Goal: Task Accomplishment & Management: Use online tool/utility

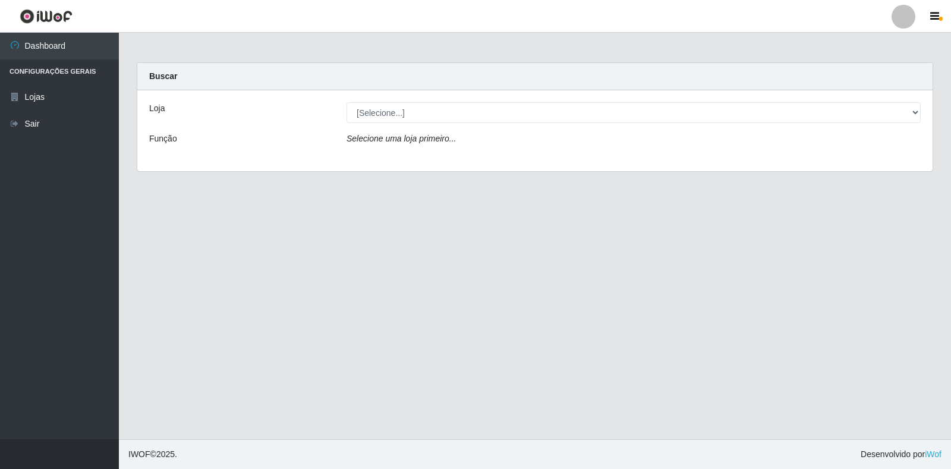
drag, startPoint x: 465, startPoint y: 124, endPoint x: 445, endPoint y: 137, distance: 24.9
click at [465, 122] on div "Loja [Selecione...] Extrabom - Loja 18 Goiabeiras Função Selecione uma loja pri…" at bounding box center [534, 130] width 795 height 81
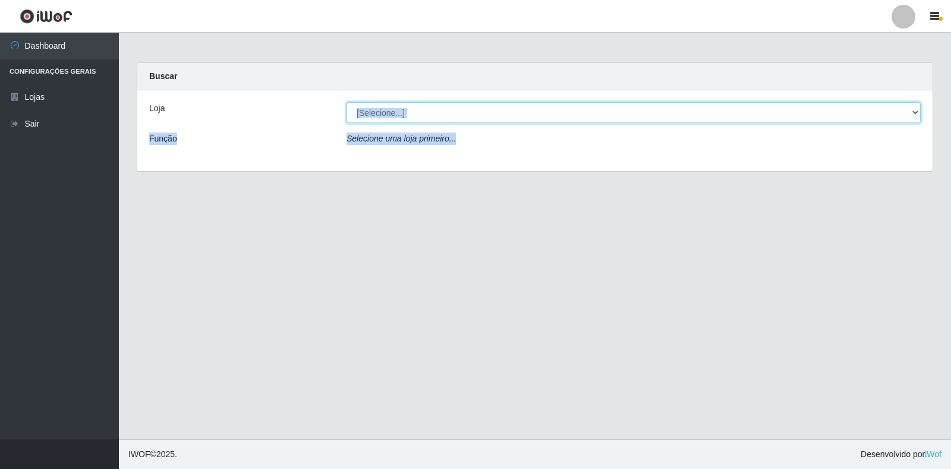
click at [475, 111] on select "[Selecione...] Extrabom - Loja 18 Goiabeiras" at bounding box center [634, 112] width 574 height 21
select select "501"
click at [347, 102] on select "[Selecione...] Extrabom - Loja 18 Goiabeiras" at bounding box center [634, 112] width 574 height 21
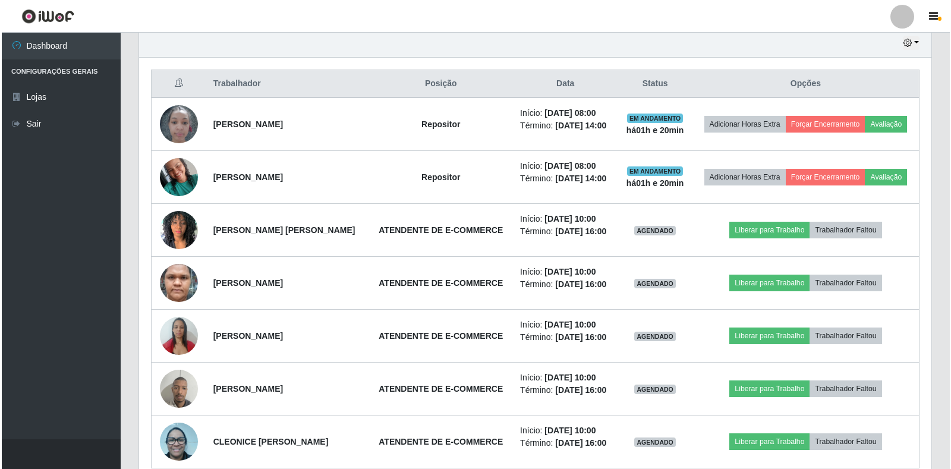
scroll to position [423, 0]
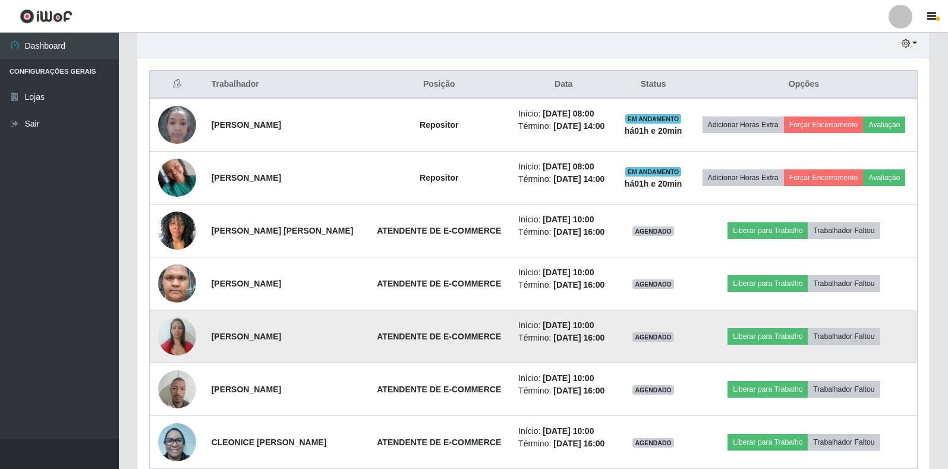
click at [167, 361] on img at bounding box center [177, 336] width 38 height 51
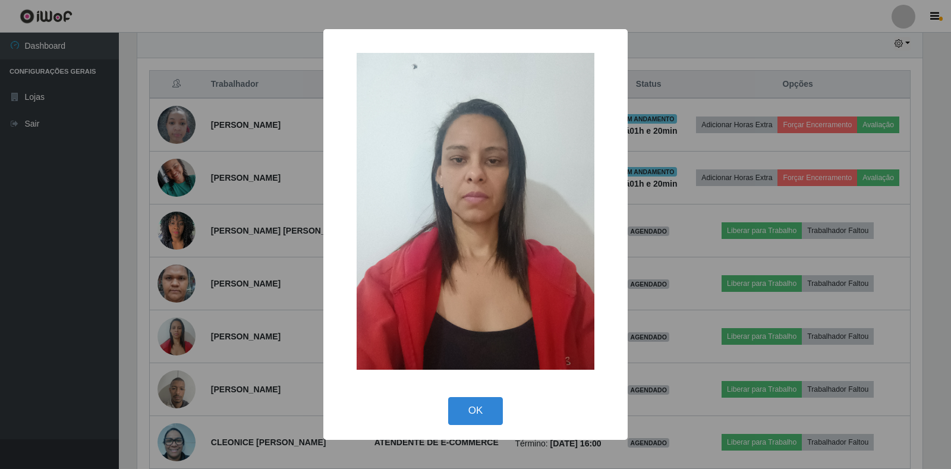
click at [457, 413] on button "OK" at bounding box center [475, 411] width 55 height 28
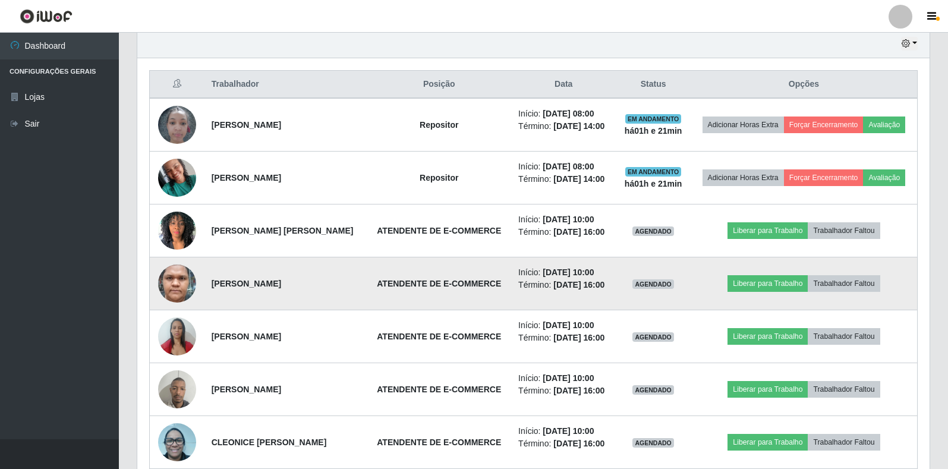
scroll to position [247, 792]
click at [163, 320] on img at bounding box center [177, 283] width 38 height 78
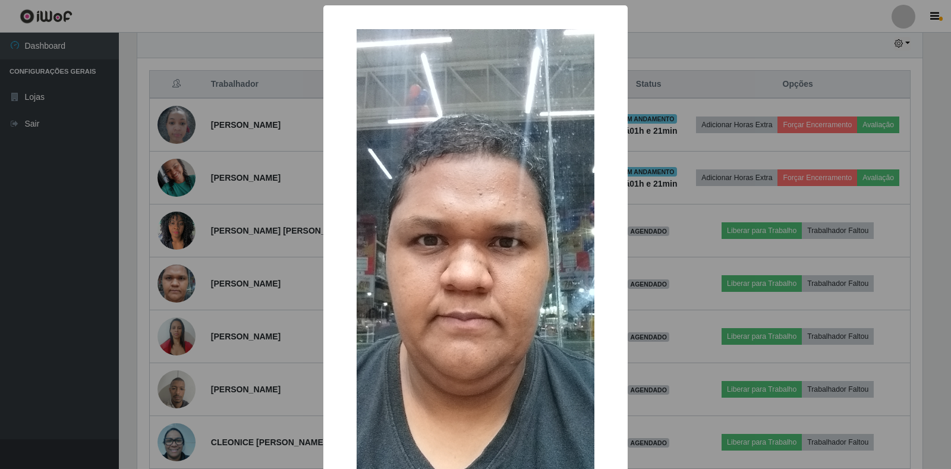
click at [195, 235] on div "× OK Cancel" at bounding box center [475, 234] width 951 height 469
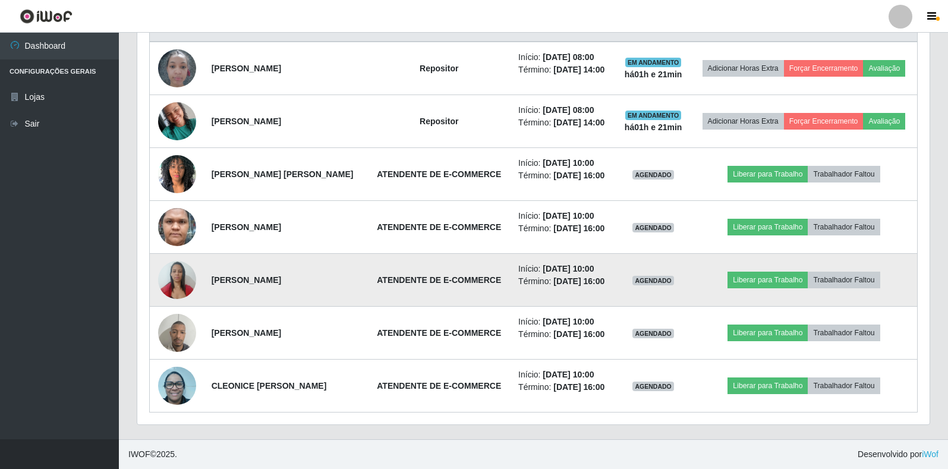
scroll to position [541, 0]
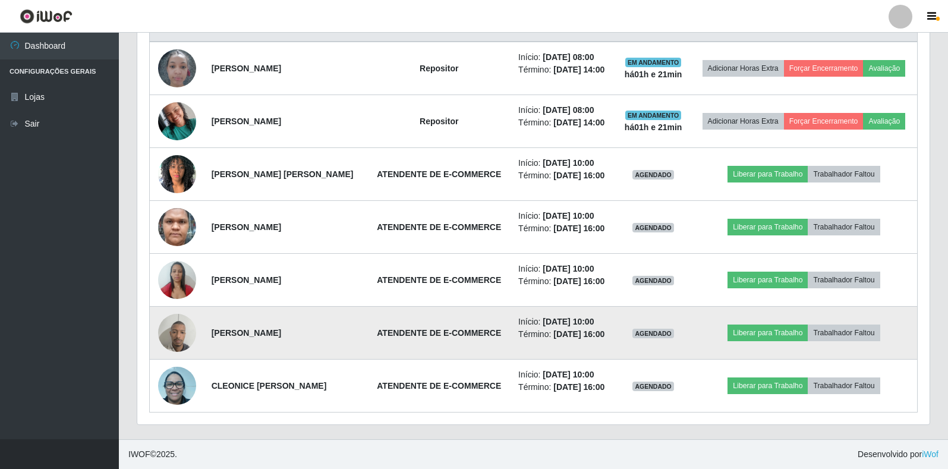
click at [171, 321] on img at bounding box center [177, 332] width 38 height 51
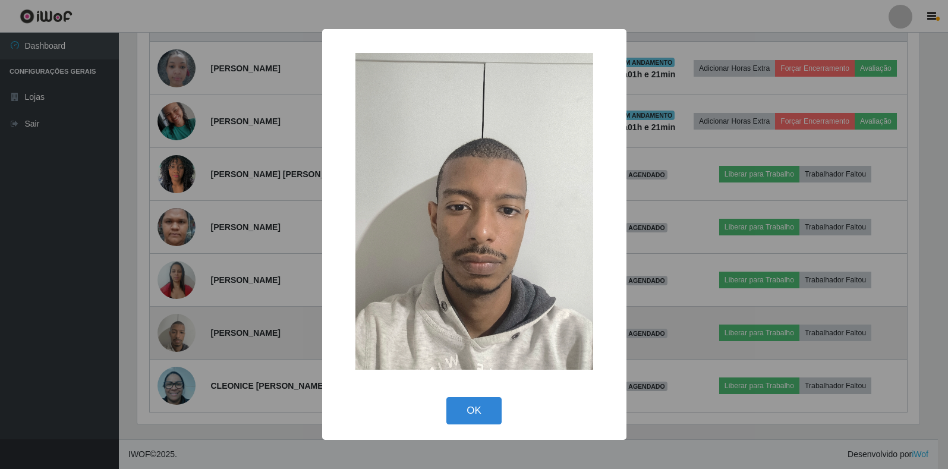
scroll to position [247, 785]
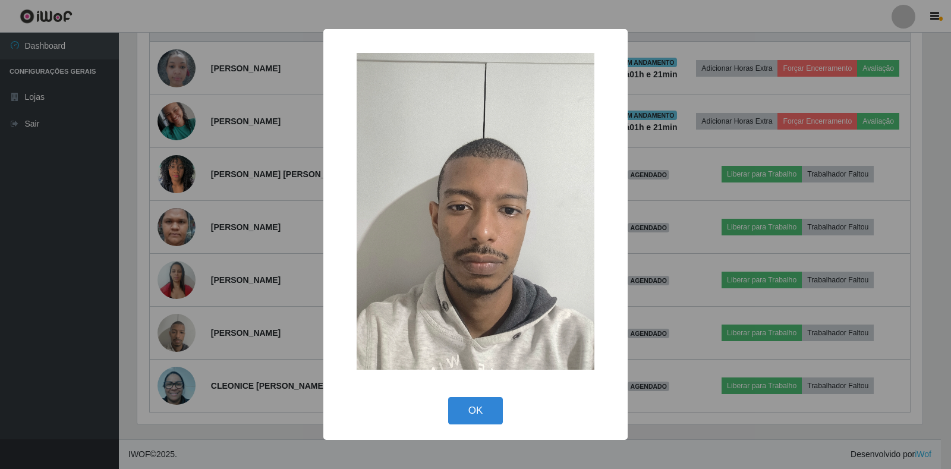
click at [79, 251] on div "× OK Cancel" at bounding box center [475, 234] width 951 height 469
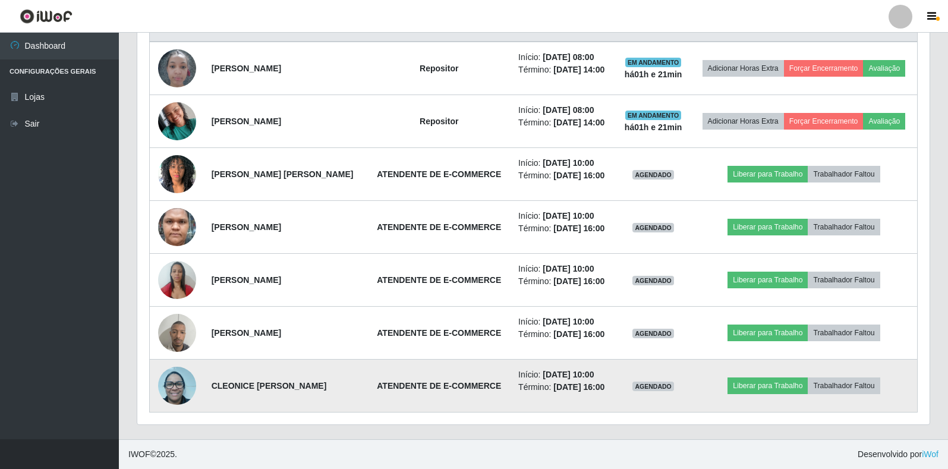
scroll to position [247, 792]
click at [177, 381] on img at bounding box center [177, 385] width 38 height 51
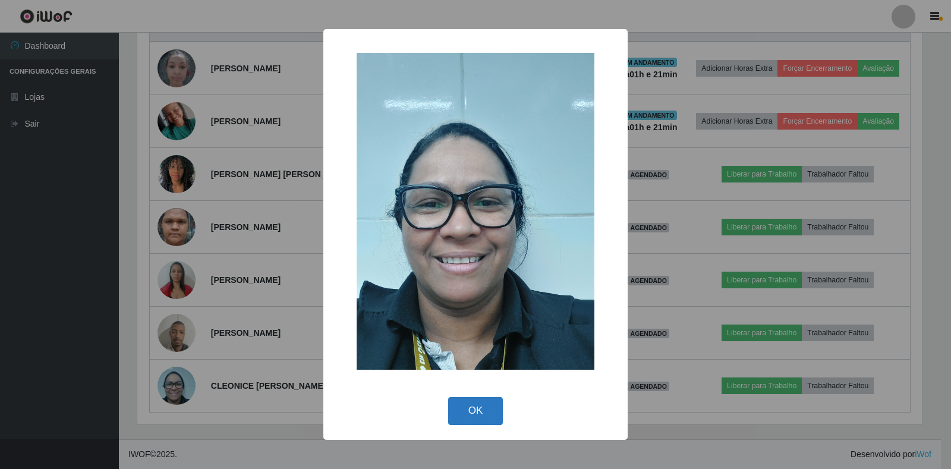
click at [466, 412] on button "OK" at bounding box center [475, 411] width 55 height 28
click at [467, 412] on div "× OK Cancel" at bounding box center [475, 234] width 951 height 469
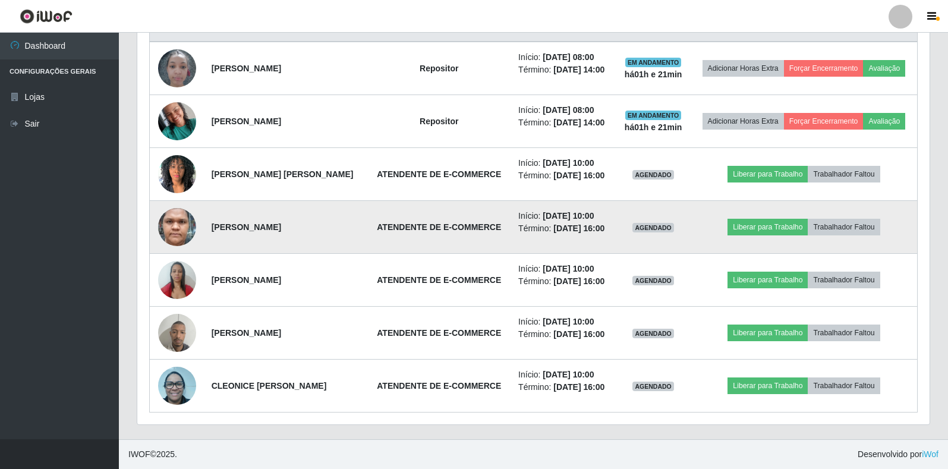
scroll to position [482, 0]
